Goal: Task Accomplishment & Management: Complete application form

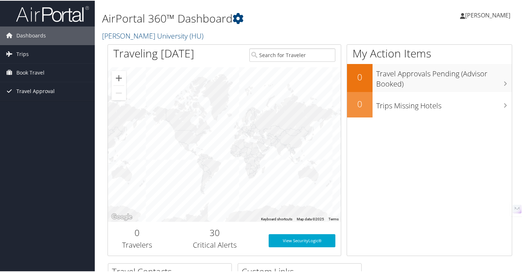
click at [33, 90] on span "Travel Approval" at bounding box center [35, 91] width 38 height 18
click at [34, 68] on span "Book Travel" at bounding box center [30, 72] width 28 height 18
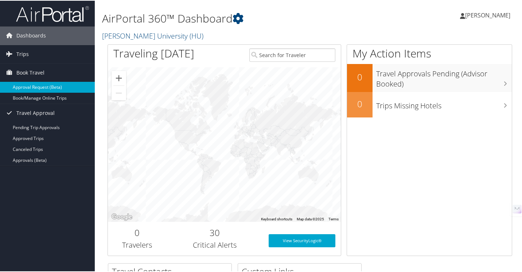
click at [38, 84] on link "Approval Request (Beta)" at bounding box center [47, 86] width 95 height 11
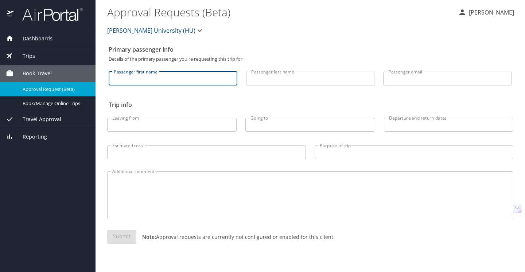
click at [146, 79] on input "Passenger first name" at bounding box center [173, 79] width 129 height 14
type input "[PERSON_NAME]"
type input "Sturgis"
type input "[EMAIL_ADDRESS][PERSON_NAME][DOMAIN_NAME]"
click at [167, 125] on input "Leaving from" at bounding box center [171, 125] width 129 height 14
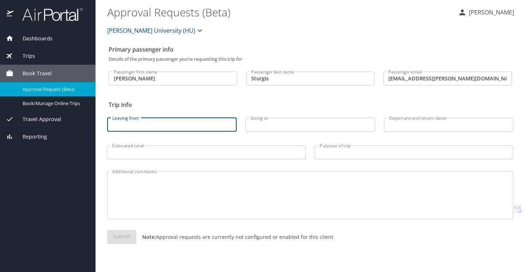
type input "bwi"
click at [266, 122] on input "Going to" at bounding box center [309, 125] width 129 height 14
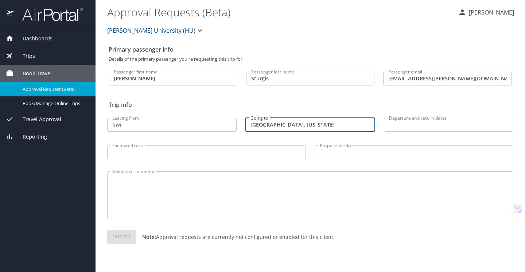
type input "[GEOGRAPHIC_DATA], [US_STATE]"
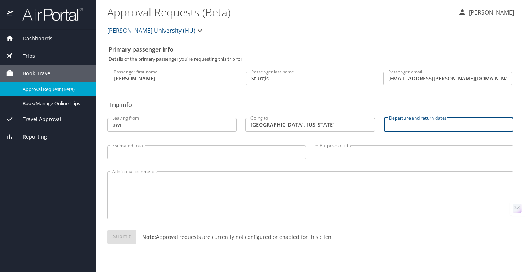
click at [401, 121] on input "Departure and return dates" at bounding box center [448, 125] width 129 height 14
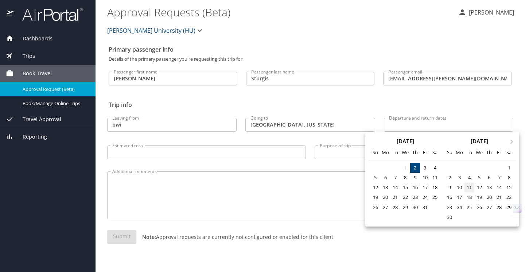
click at [468, 185] on div "11" at bounding box center [469, 188] width 10 height 10
click at [460, 186] on div "10" at bounding box center [459, 188] width 10 height 10
click at [511, 138] on button "Next Month" at bounding box center [512, 139] width 12 height 12
click at [427, 187] on div "14" at bounding box center [425, 188] width 10 height 10
type input "[DATE] 🠦 [DATE]"
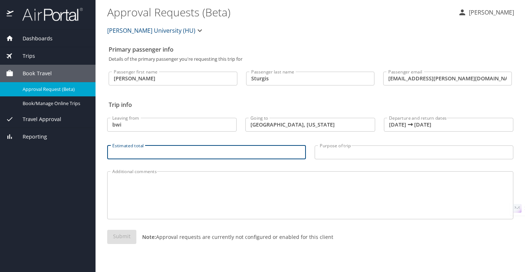
click at [197, 153] on input "Estimated total" at bounding box center [206, 153] width 199 height 14
type input "1300"
click at [331, 155] on input "Purpose of trip" at bounding box center [413, 153] width 199 height 14
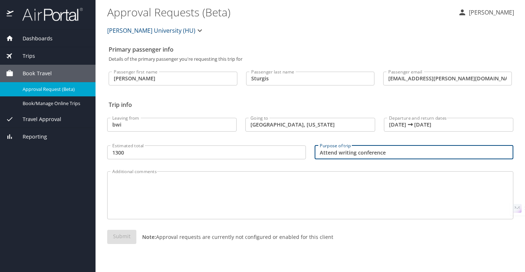
type input "Attend writing conference"
click at [227, 204] on textarea "Additional comments" at bounding box center [310, 195] width 396 height 35
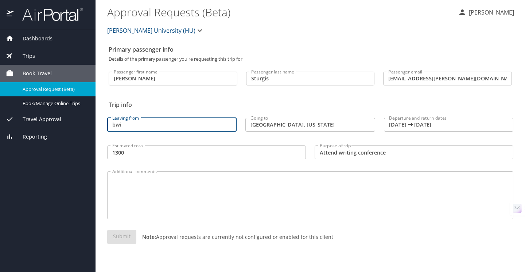
click at [206, 122] on input "bwi" at bounding box center [171, 125] width 129 height 14
type input "bwi"
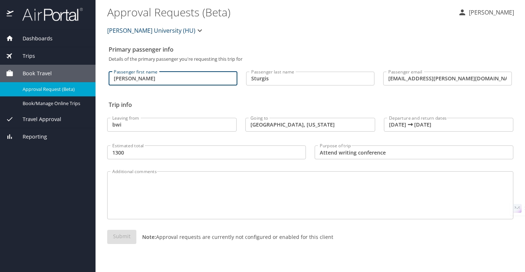
click at [153, 84] on input "[PERSON_NAME]" at bounding box center [173, 79] width 129 height 14
type input "[PERSON_NAME]"
click at [294, 83] on input "Sturgis" at bounding box center [310, 79] width 129 height 14
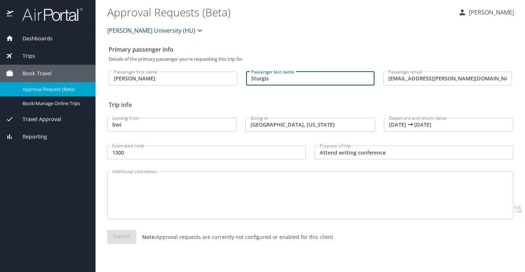
type input "Sturgis"
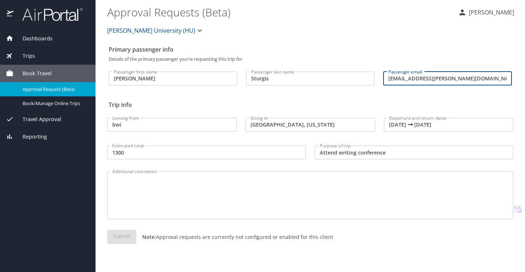
click at [445, 79] on input "[EMAIL_ADDRESS][PERSON_NAME][DOMAIN_NAME]" at bounding box center [447, 79] width 129 height 14
type input "[EMAIL_ADDRESS][PERSON_NAME][DOMAIN_NAME]"
click at [282, 180] on textarea "Additional comments" at bounding box center [310, 195] width 396 height 35
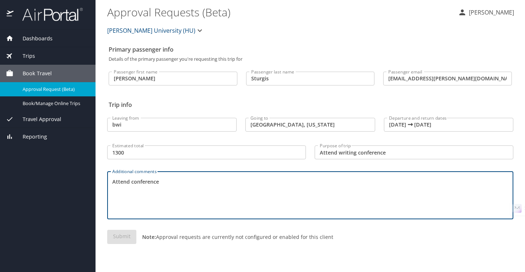
type textarea "Attend conference"
click at [118, 238] on div "Submit Note: Approval requests are currently not configured or enabled for this…" at bounding box center [310, 243] width 406 height 26
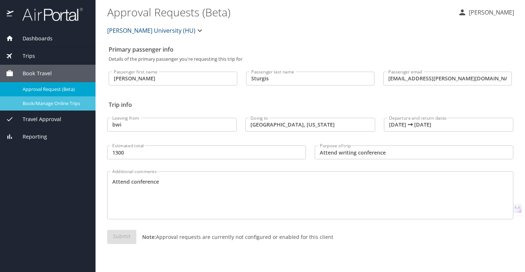
click at [41, 103] on span "Book/Manage Online Trips" at bounding box center [55, 103] width 64 height 7
